Goal: Transaction & Acquisition: Purchase product/service

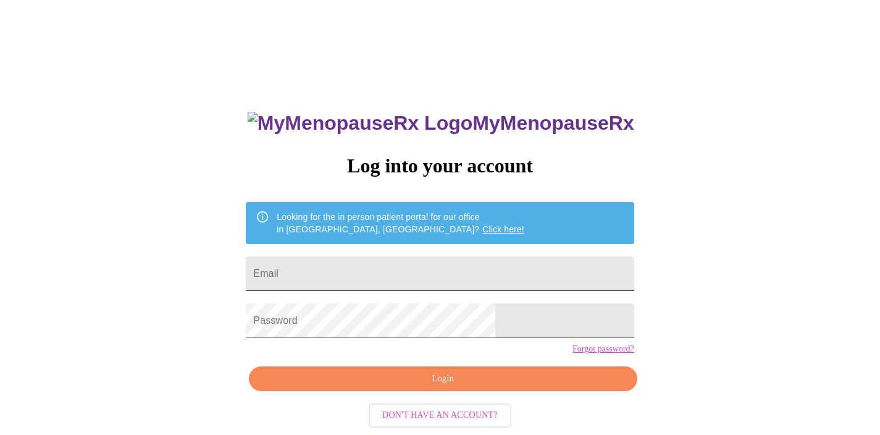
click at [455, 267] on input "Email" at bounding box center [440, 273] width 388 height 35
type input "[EMAIL_ADDRESS][DOMAIN_NAME]"
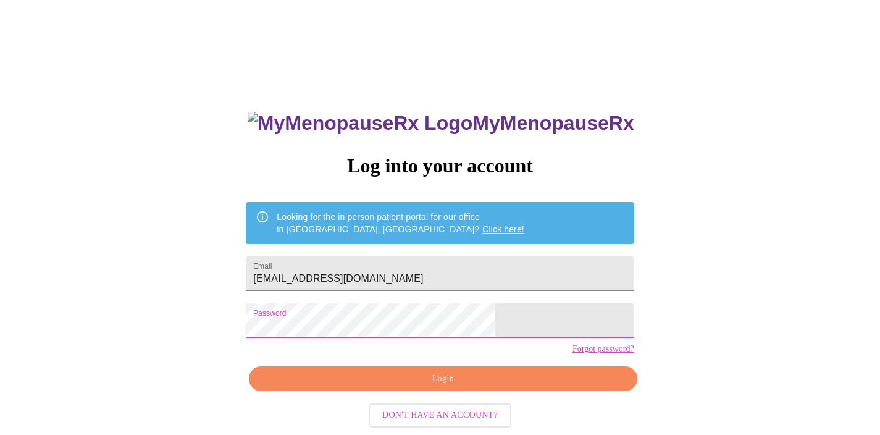
scroll to position [19, 0]
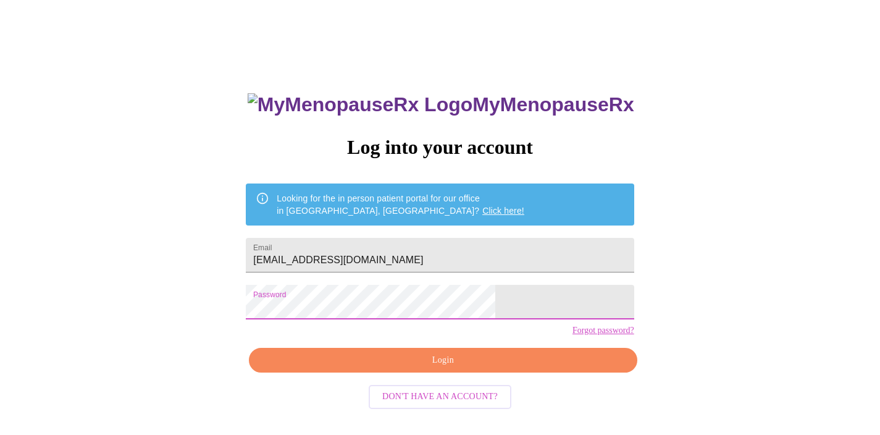
click at [469, 368] on span "Login" at bounding box center [442, 359] width 359 height 15
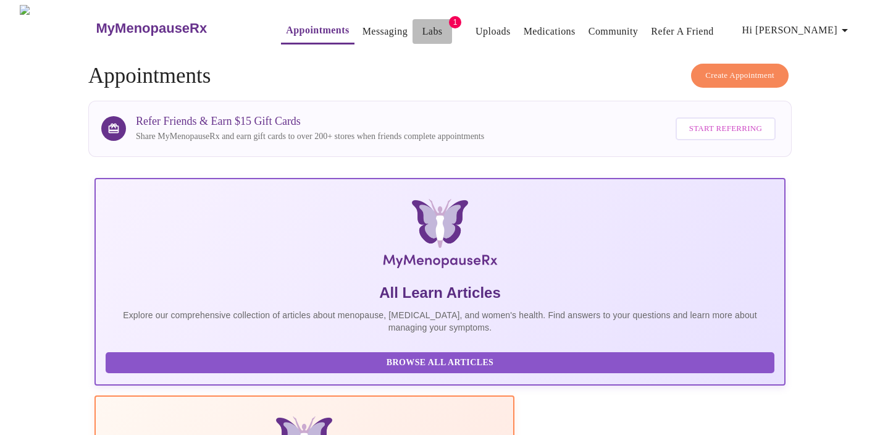
click at [418, 25] on span "Labs" at bounding box center [432, 31] width 30 height 17
click at [422, 27] on link "Labs" at bounding box center [432, 31] width 20 height 17
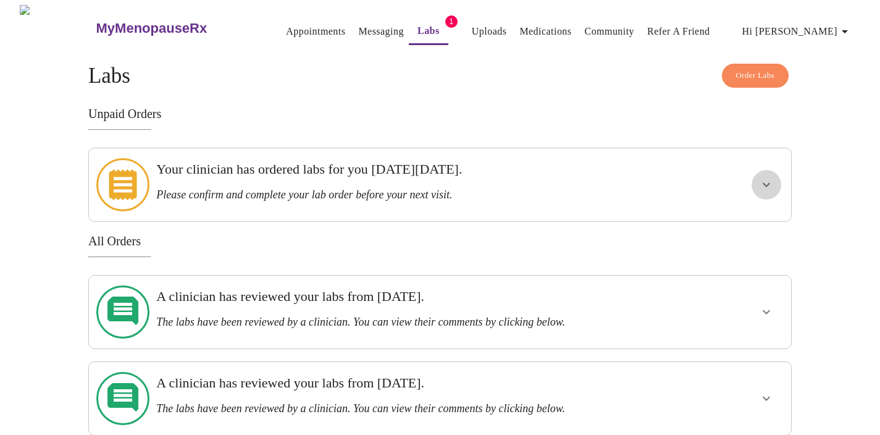
click at [764, 181] on icon "show more" at bounding box center [766, 184] width 15 height 15
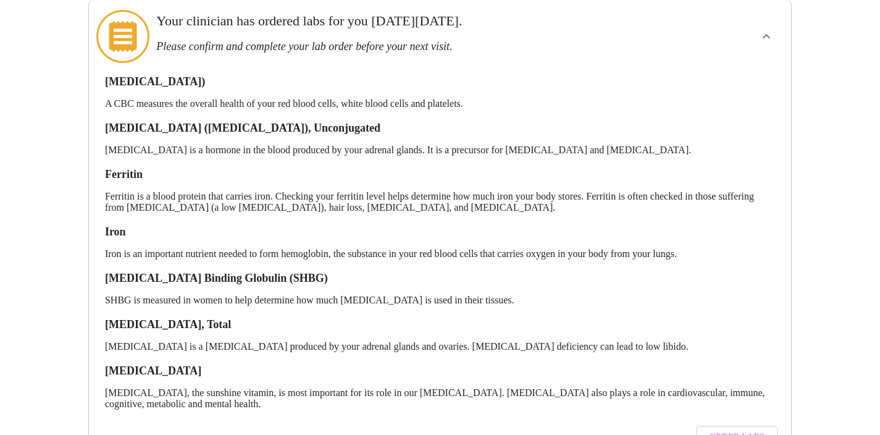
scroll to position [156, 0]
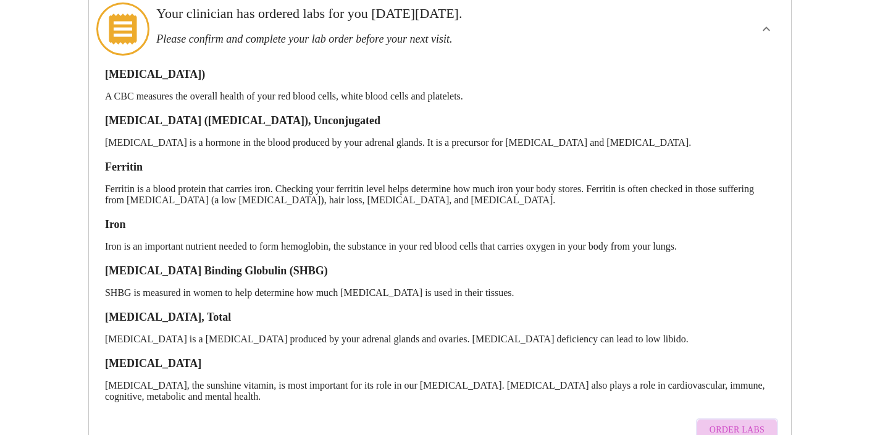
click at [747, 422] on span "Order Labs" at bounding box center [736, 429] width 55 height 15
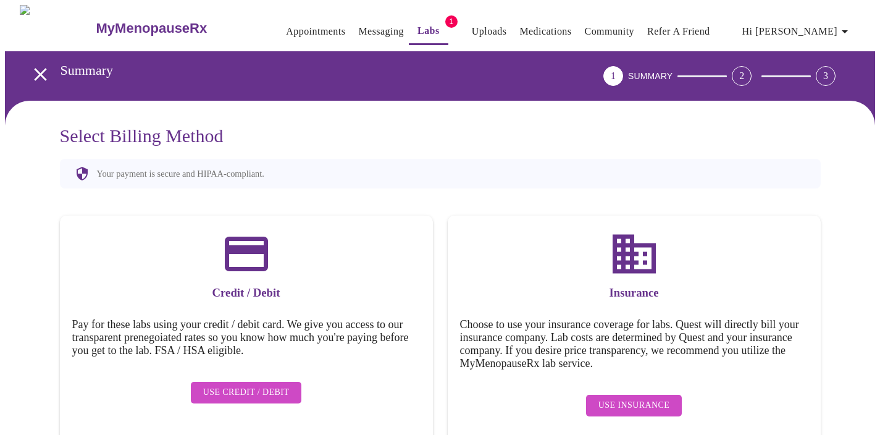
scroll to position [17, 0]
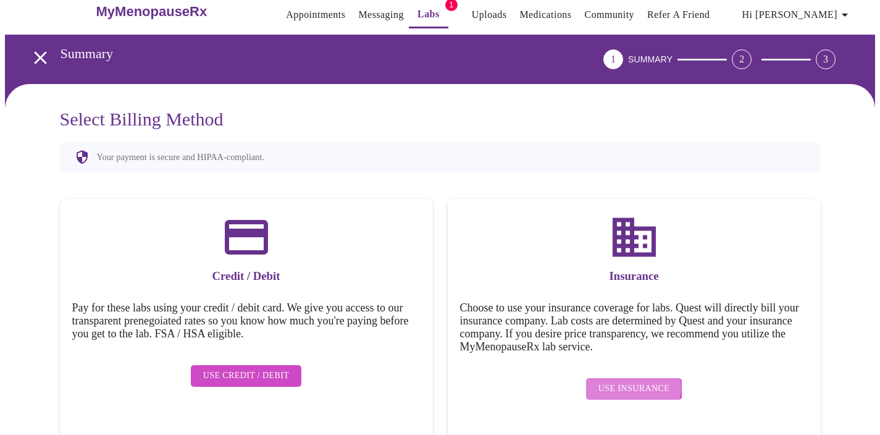
click at [624, 381] on span "Use Insurance" at bounding box center [633, 388] width 71 height 15
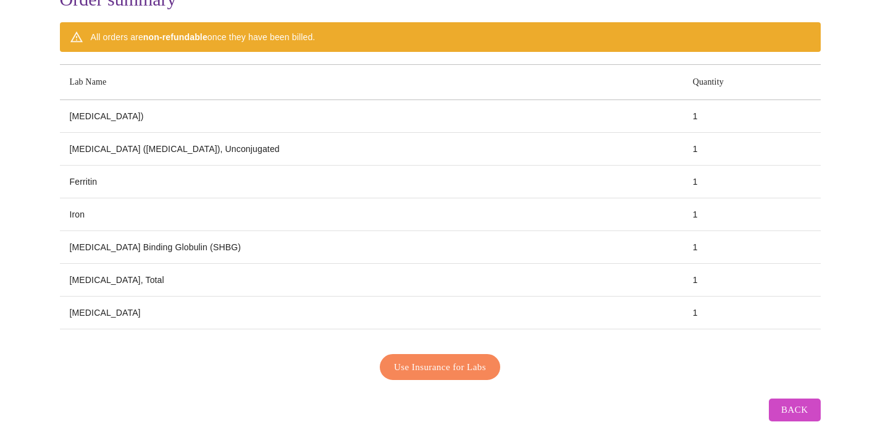
scroll to position [146, 0]
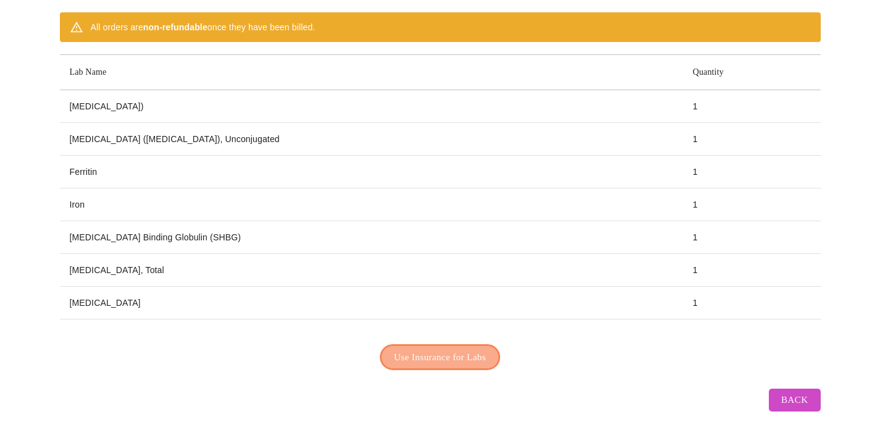
click at [472, 351] on span "Use Insurance for Labs" at bounding box center [440, 357] width 92 height 16
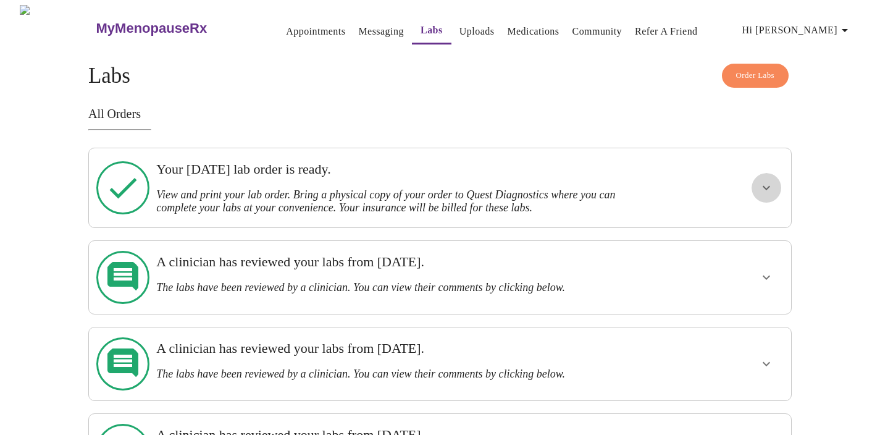
click at [759, 180] on icon "show more" at bounding box center [766, 187] width 15 height 15
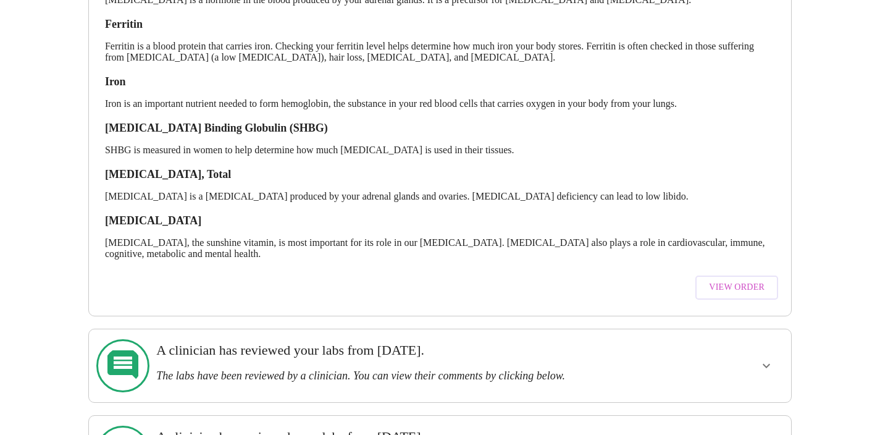
scroll to position [310, 0]
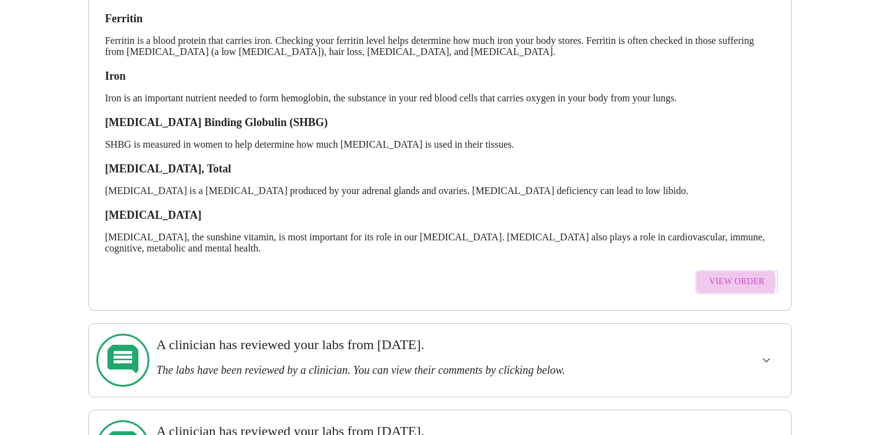
click at [737, 274] on span "View Order" at bounding box center [737, 281] width 56 height 15
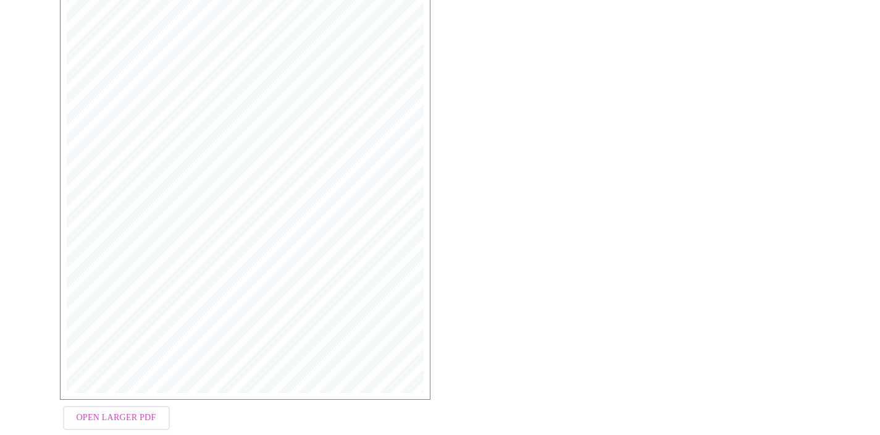
scroll to position [324, 0]
click at [135, 395] on span "Open Larger PDF" at bounding box center [117, 389] width 80 height 15
